Goal: Task Accomplishment & Management: Manage account settings

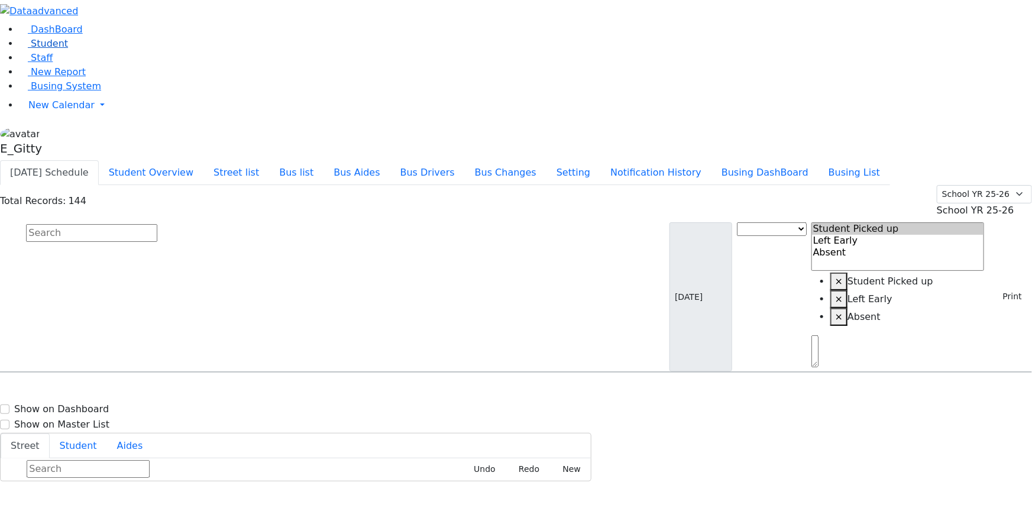
click at [68, 49] on link "Student" at bounding box center [43, 43] width 49 height 11
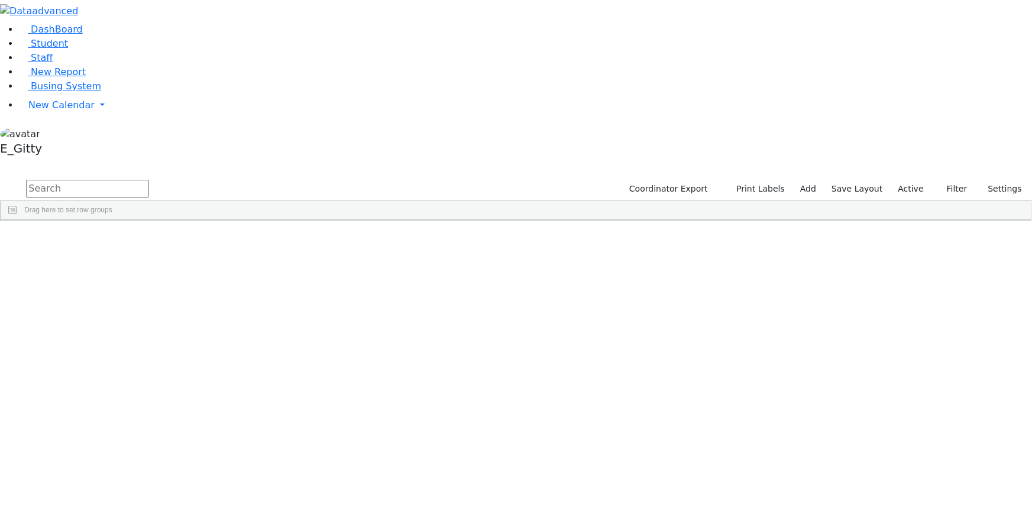
drag, startPoint x: 163, startPoint y: 41, endPoint x: 163, endPoint y: 52, distance: 11.2
click at [149, 180] on input "text" at bounding box center [87, 189] width 123 height 18
type input "c"
type input "Perl"
click at [133, 303] on div "Perl" at bounding box center [99, 311] width 67 height 16
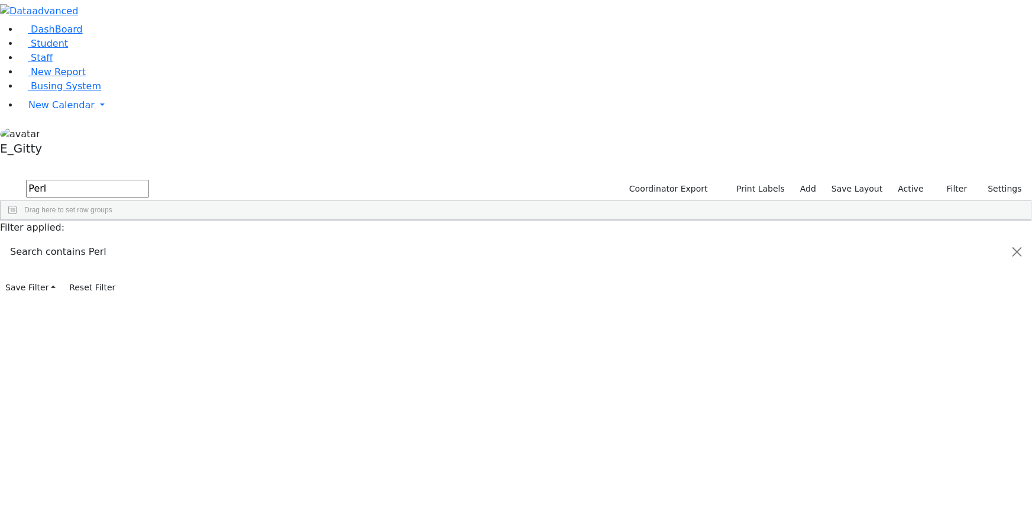
click at [133, 303] on div "Perl" at bounding box center [99, 311] width 67 height 16
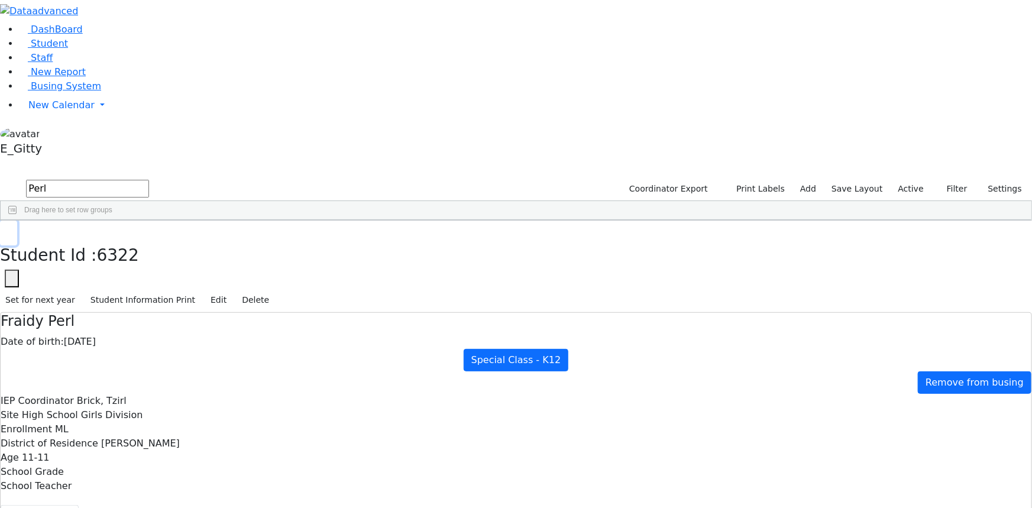
click at [12, 230] on icon "button" at bounding box center [8, 233] width 7 height 7
click at [73, 92] on link "Busing System" at bounding box center [60, 85] width 82 height 11
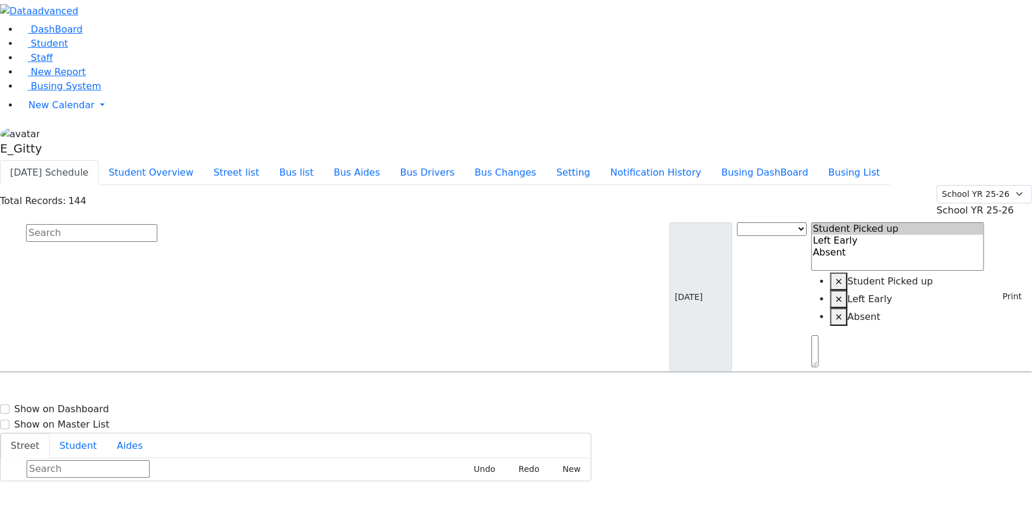
click at [157, 224] on input "text" at bounding box center [91, 233] width 131 height 18
type input "simon"
click at [95, 389] on span "Hershkowitz Simon 5/2/2016 8457824076" at bounding box center [51, 405] width 87 height 32
select select
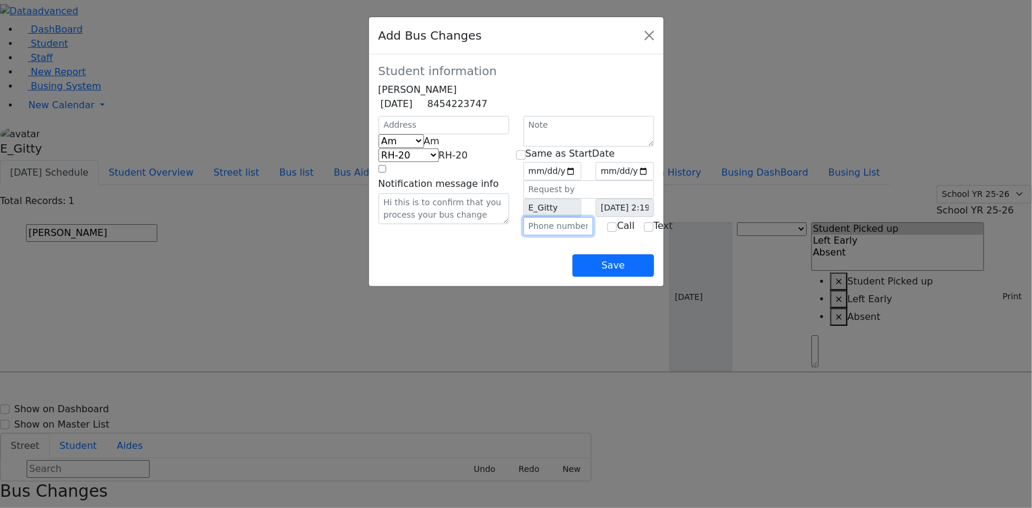
click at [563, 235] on input "text" at bounding box center [559, 226] width 70 height 18
click at [542, 235] on input "(782) ___-____" at bounding box center [559, 226] width 70 height 18
type input "(7__) ___-____"
click at [440, 147] on span at bounding box center [440, 140] width 0 height 11
select select "2"
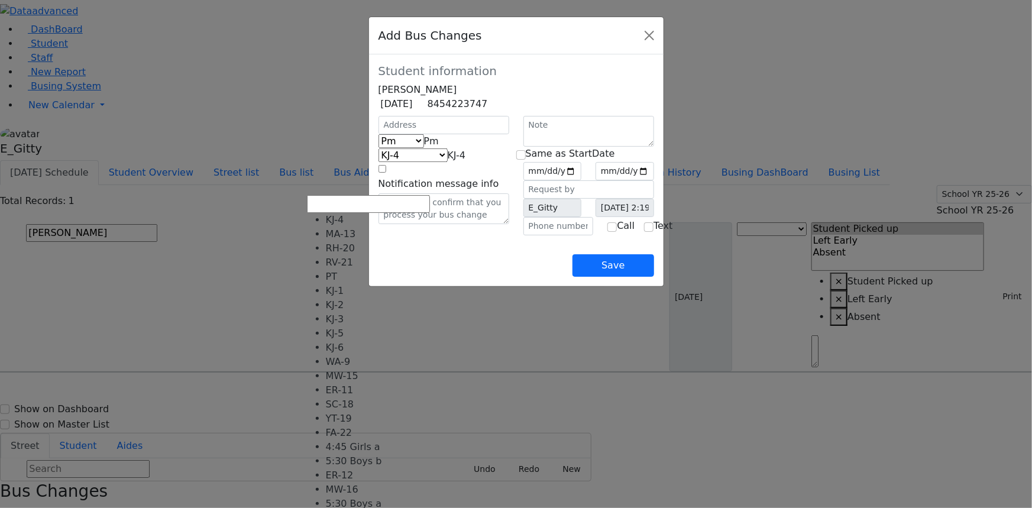
drag, startPoint x: 502, startPoint y: 190, endPoint x: 492, endPoint y: 190, distance: 10.1
click at [466, 161] on span at bounding box center [466, 155] width 0 height 11
select select "374"
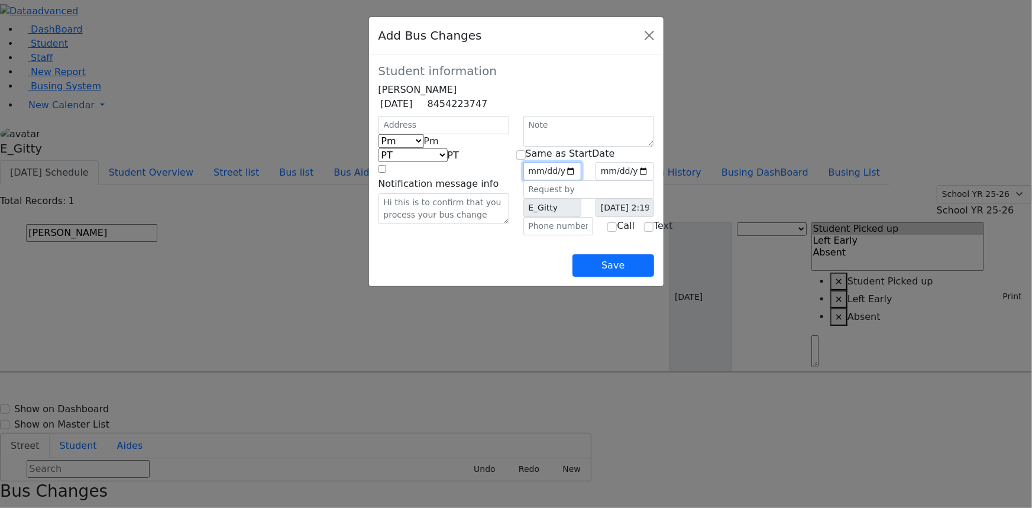
click at [576, 180] on input "date" at bounding box center [553, 171] width 59 height 18
click at [582, 180] on input "date" at bounding box center [553, 171] width 59 height 18
type input "2025-09-15"
click at [654, 180] on input "date" at bounding box center [625, 171] width 59 height 18
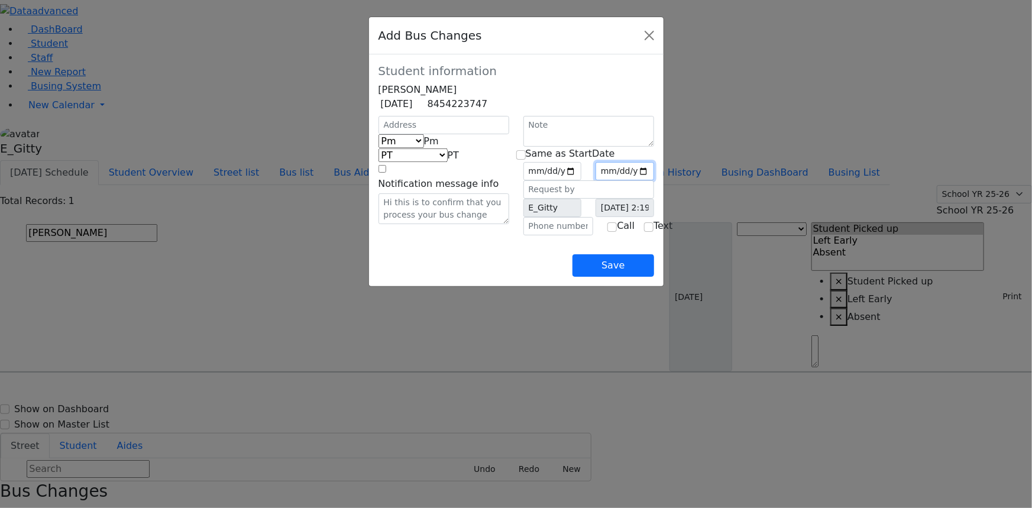
type input "2025-09-18"
click at [547, 235] on input "text" at bounding box center [559, 226] width 70 height 18
type input "(845) 923-4458"
drag, startPoint x: 684, startPoint y: 304, endPoint x: 667, endPoint y: 312, distance: 18.3
click at [654, 277] on button "Save" at bounding box center [613, 265] width 81 height 22
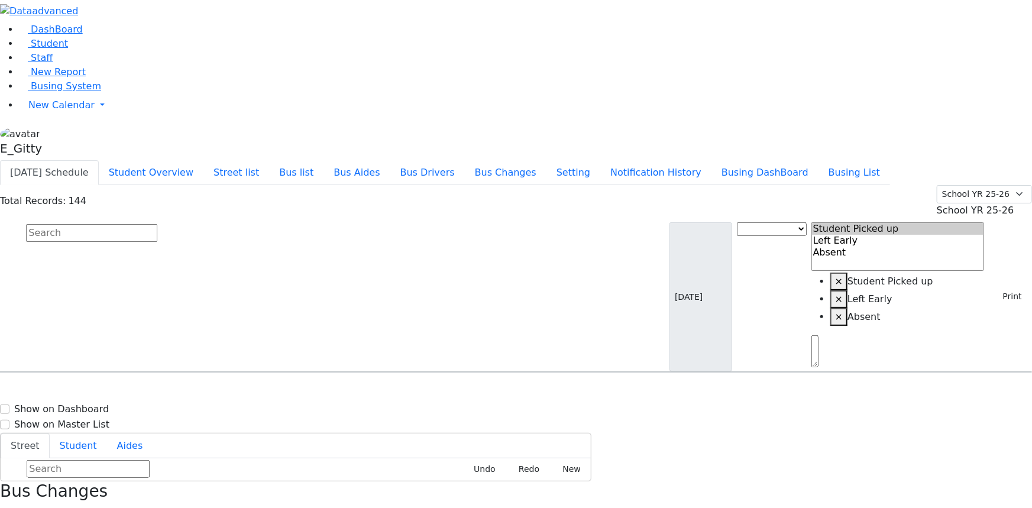
click at [157, 224] on input "text" at bounding box center [91, 233] width 131 height 18
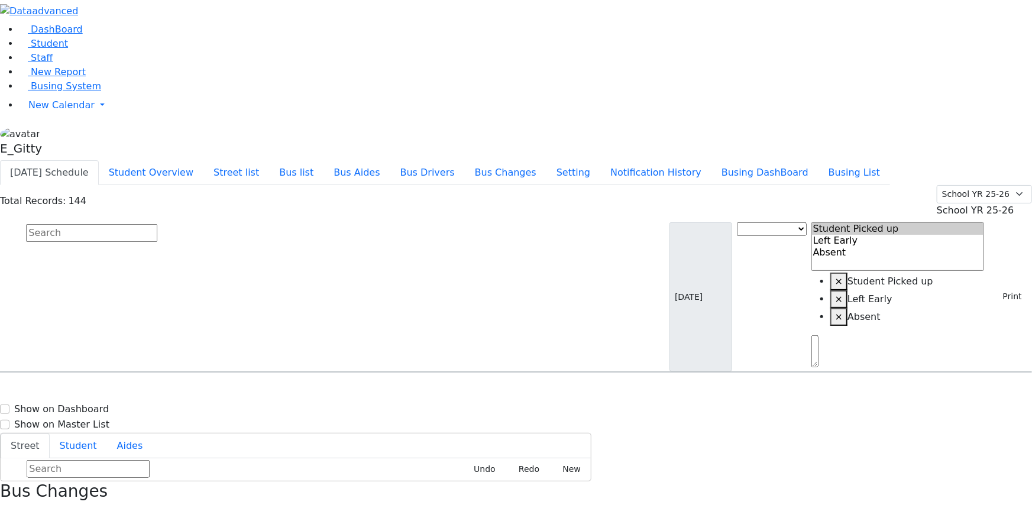
drag, startPoint x: 447, startPoint y: 86, endPoint x: 440, endPoint y: 82, distance: 7.7
click at [157, 224] on input "text" at bounding box center [91, 233] width 131 height 18
type input "so"
click at [203, 160] on button "Student Overview" at bounding box center [151, 172] width 105 height 25
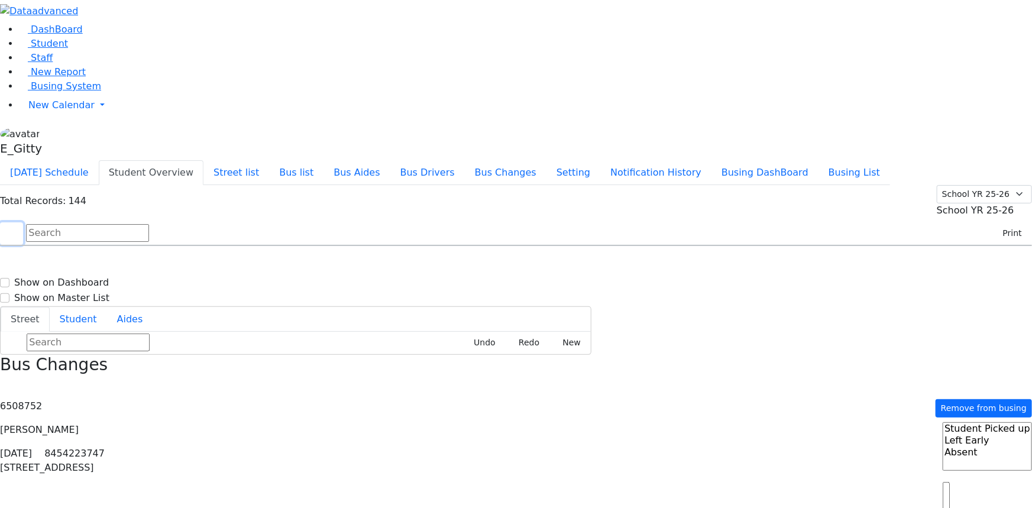
click at [149, 222] on form at bounding box center [74, 233] width 149 height 22
click at [149, 224] on input "text" at bounding box center [87, 233] width 123 height 18
type input "sal"
click at [95, 263] on h6 "Salamon Yitty" at bounding box center [51, 268] width 87 height 11
select select
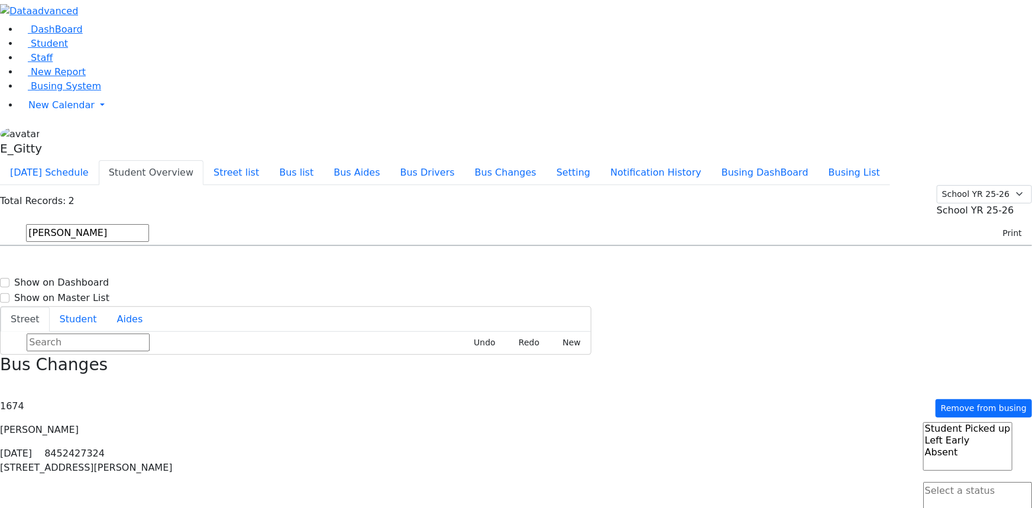
click at [95, 263] on h6 "Salamon Yitty" at bounding box center [51, 268] width 87 height 11
select select
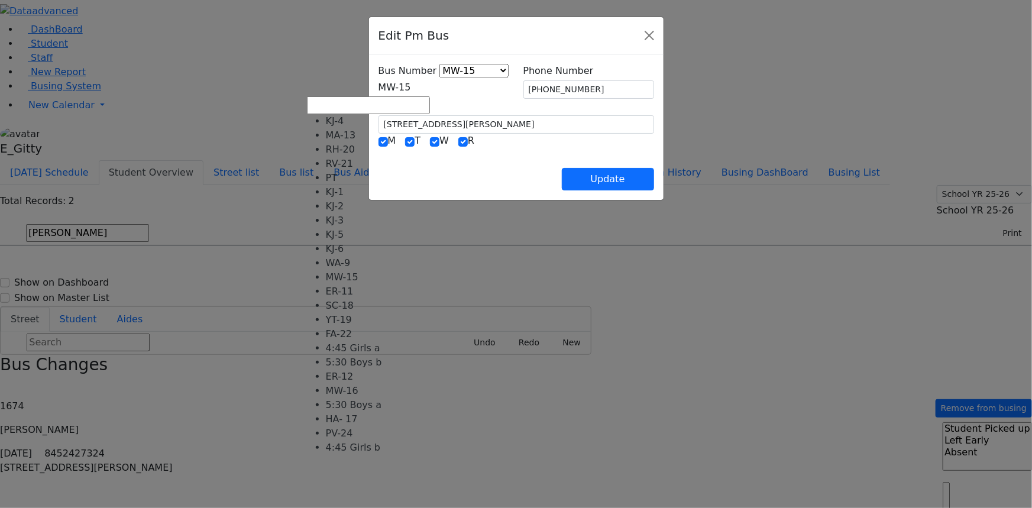
click at [411, 91] on span at bounding box center [411, 87] width 0 height 11
select select "402"
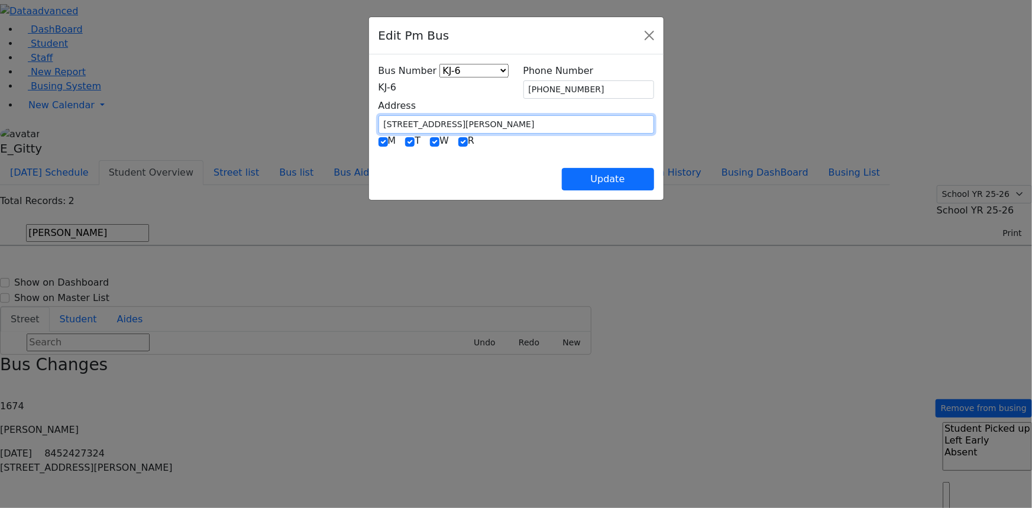
click at [379, 123] on input "10 Catherine Ct." at bounding box center [517, 124] width 276 height 18
type input "1000 Craigville Rd"
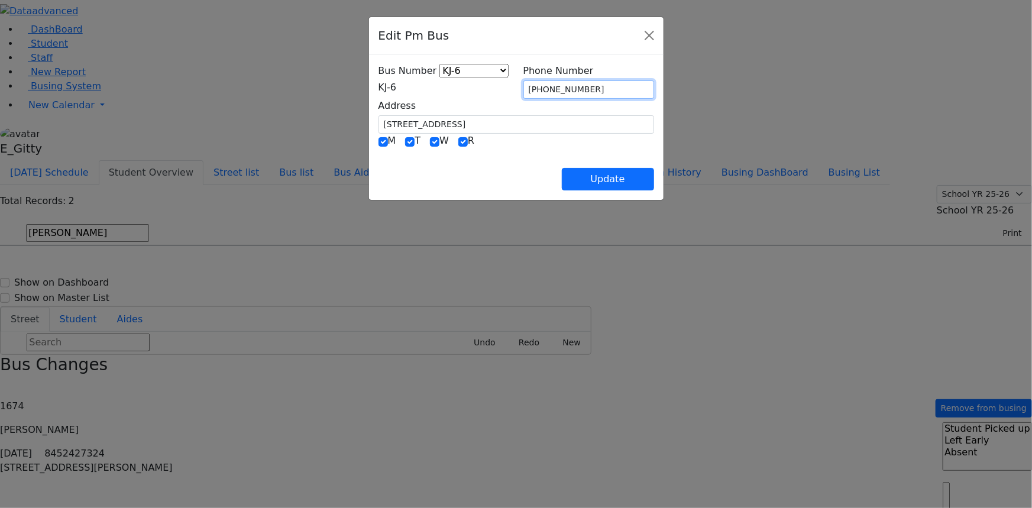
click at [592, 89] on input "(845) 782-5953" at bounding box center [589, 89] width 131 height 18
type input "(8__) ___-____"
click at [654, 180] on button "Update" at bounding box center [608, 179] width 92 height 22
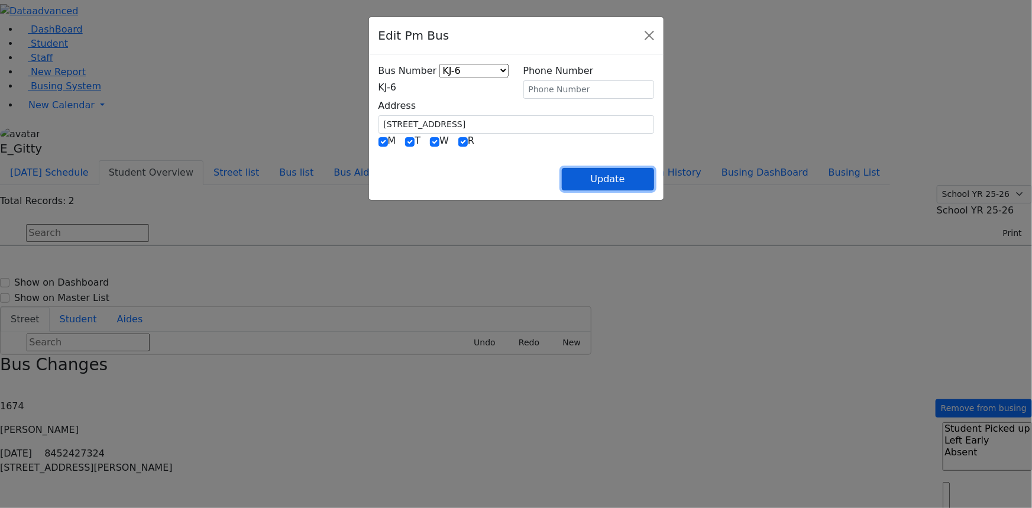
select select
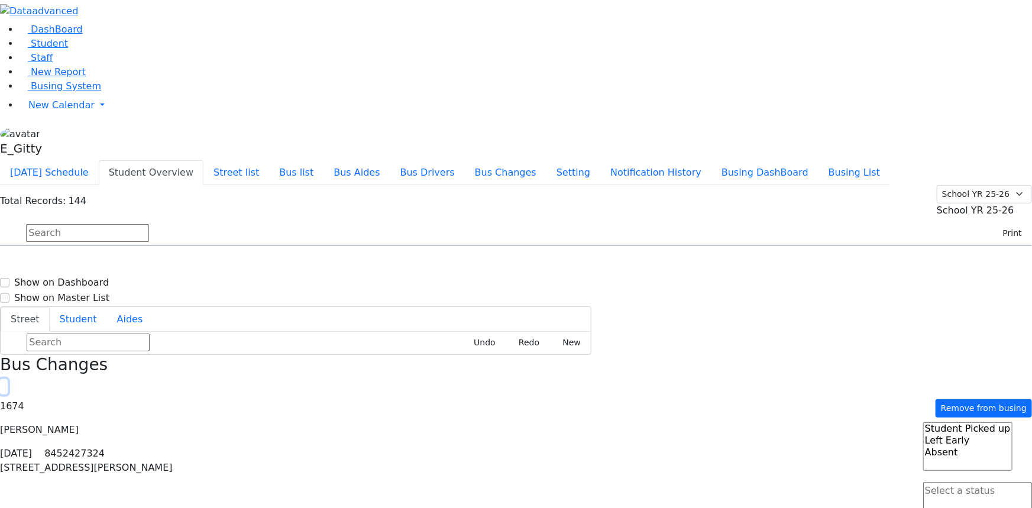
click at [7, 384] on icon "button" at bounding box center [4, 387] width 7 height 7
click at [149, 224] on input "text" at bounding box center [87, 233] width 123 height 18
click at [68, 49] on link "Student" at bounding box center [43, 43] width 49 height 11
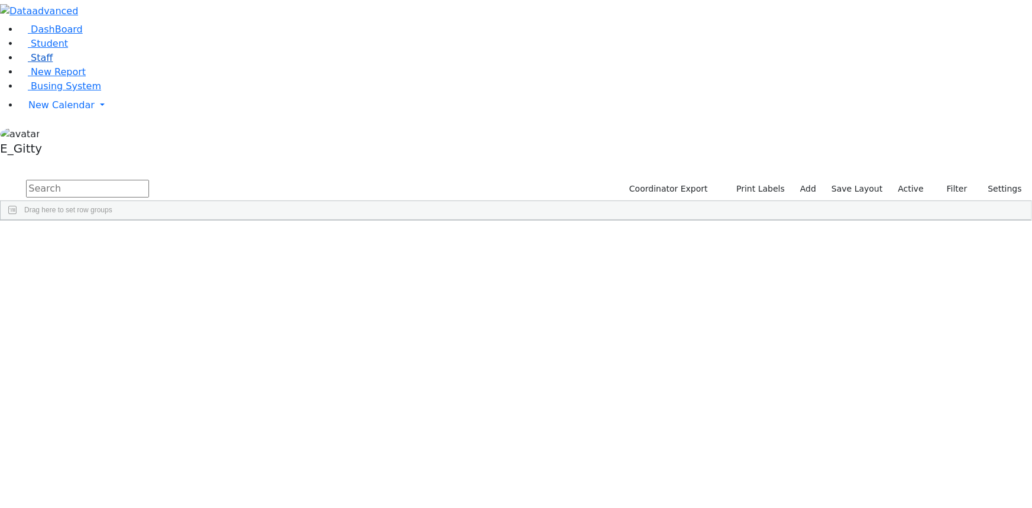
click at [53, 63] on link "Staff" at bounding box center [36, 57] width 34 height 11
click at [149, 180] on input "text" at bounding box center [87, 189] width 123 height 18
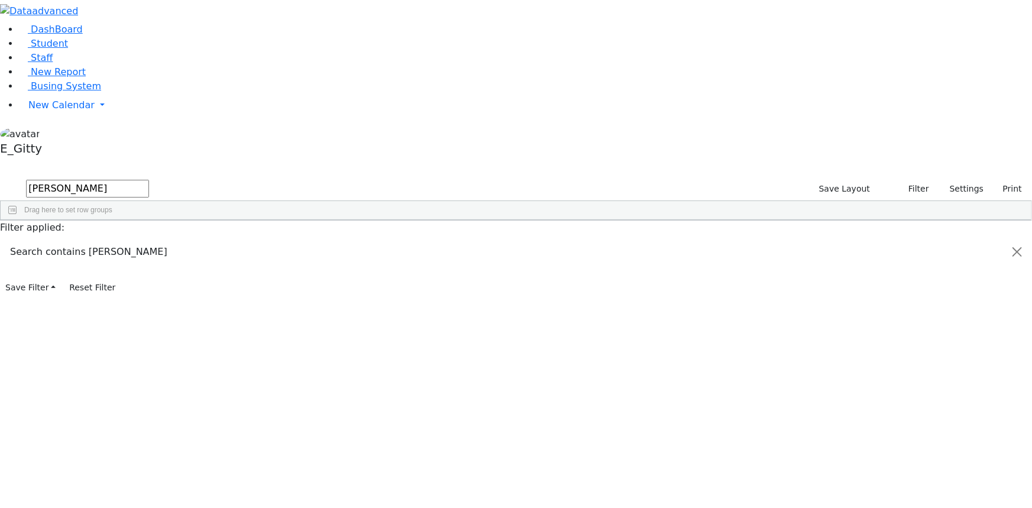
type input "felber"
click at [283, 239] on div "11368 Felberbaum Breindy Teacher Aide Bilingual Female Paraprofessional (845) 7…" at bounding box center [436, 247] width 871 height 16
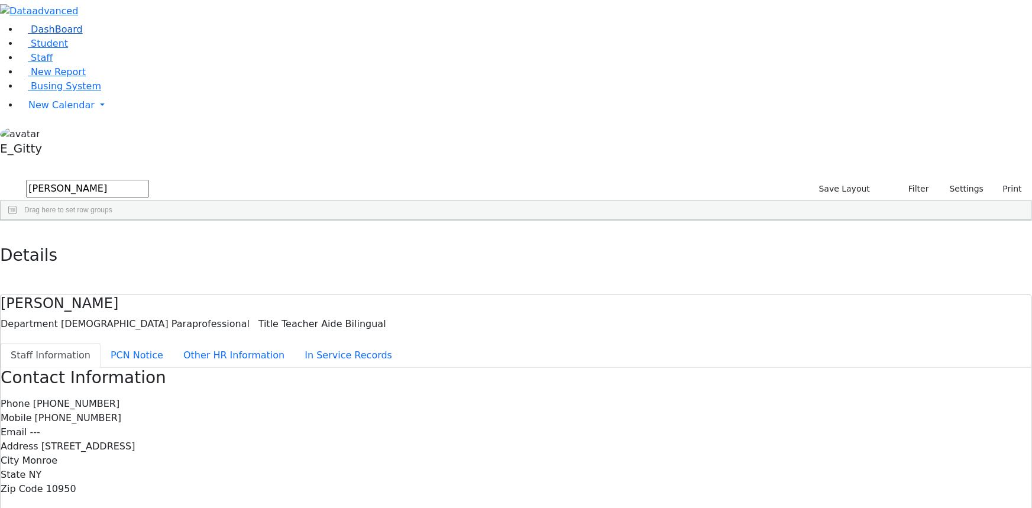
click at [83, 35] on link "DashBoard" at bounding box center [51, 29] width 64 height 11
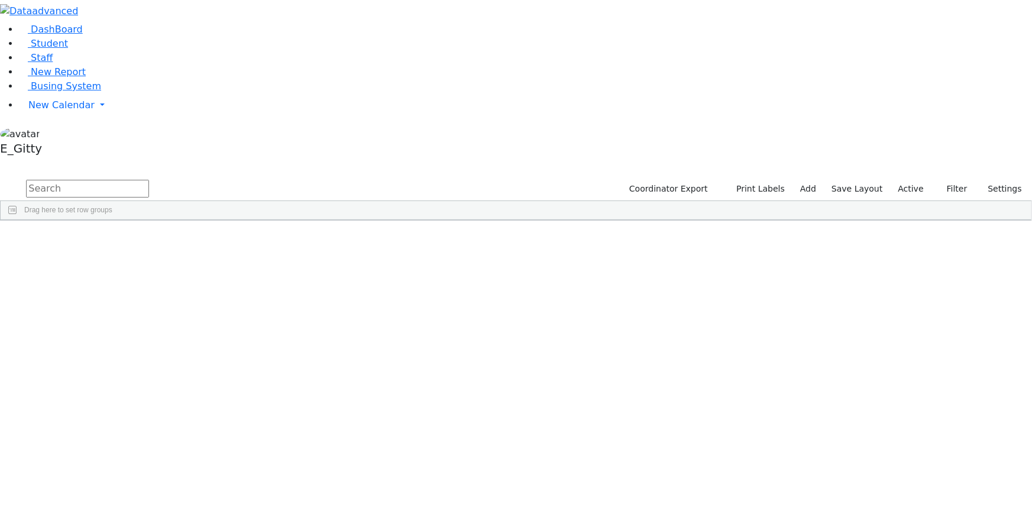
click at [149, 180] on input "text" at bounding box center [87, 189] width 123 height 18
type input "Yitt"
click at [133, 319] on div "Salamon" at bounding box center [99, 327] width 67 height 16
click at [65, 92] on span "Busing System" at bounding box center [66, 85] width 70 height 11
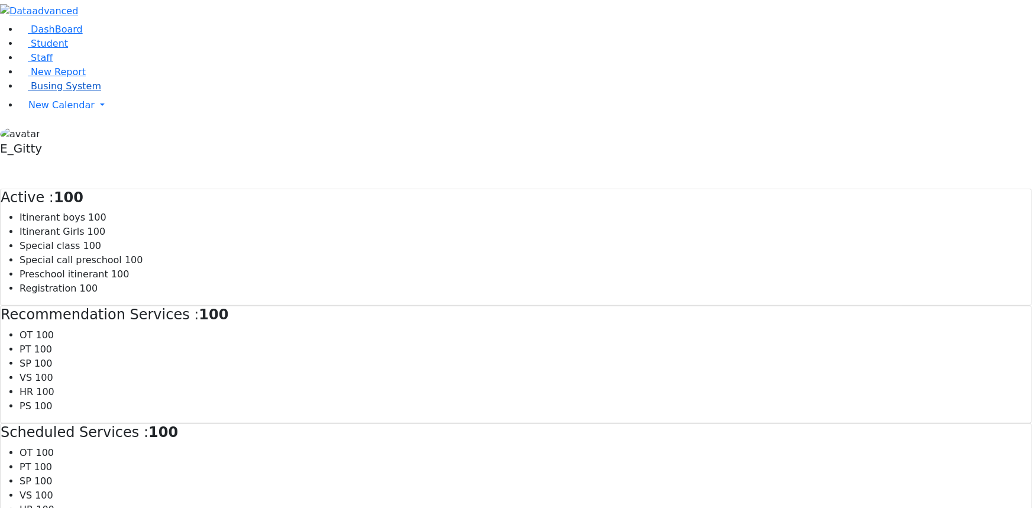
click at [64, 92] on span "Busing System" at bounding box center [66, 85] width 70 height 11
